Goal: Entertainment & Leisure: Browse casually

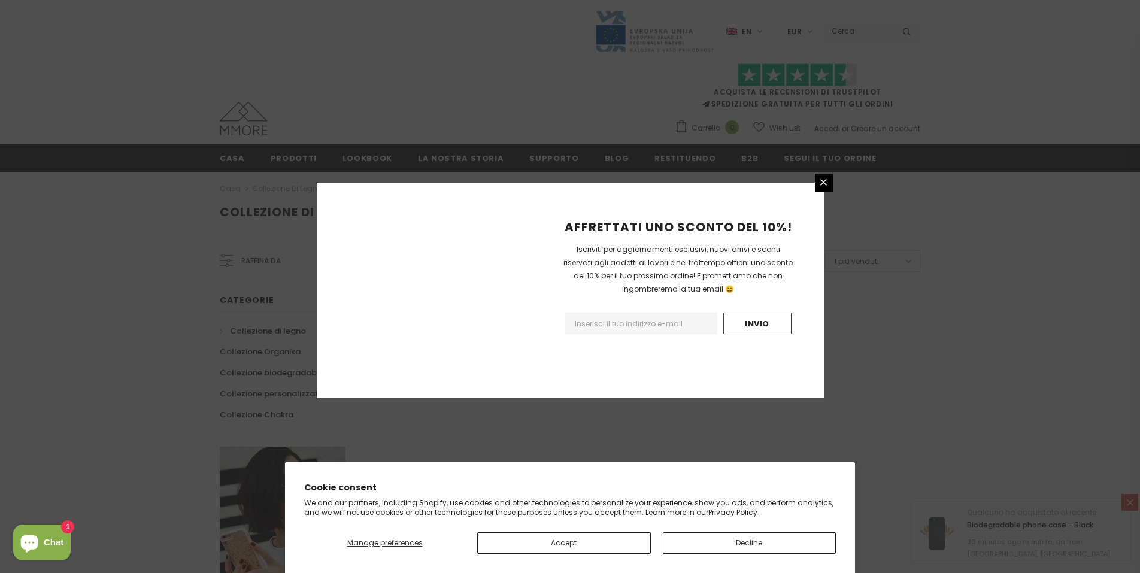
scroll to position [655, 0]
